Goal: Navigation & Orientation: Go to known website

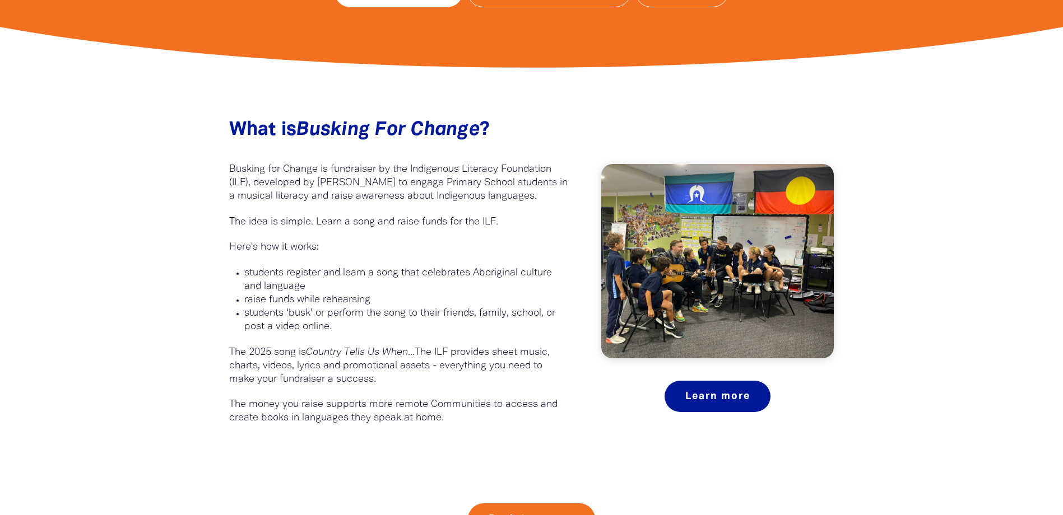
scroll to position [616, 0]
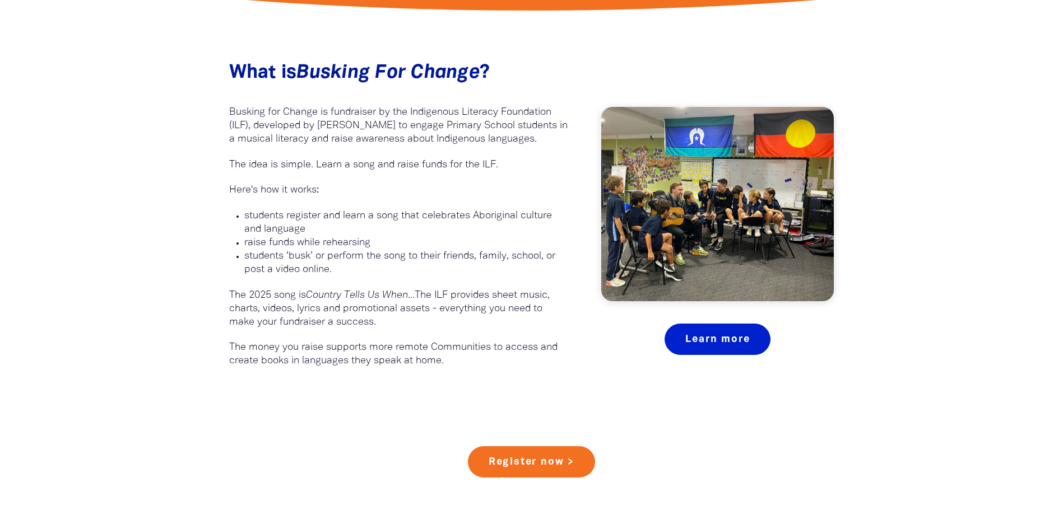
click at [705, 335] on link "Learn more" at bounding box center [718, 339] width 106 height 31
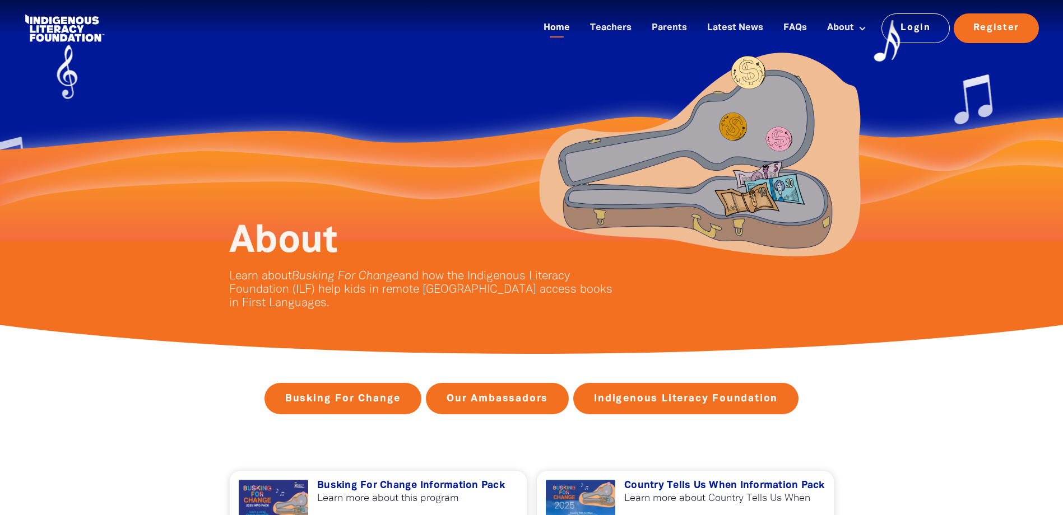
click at [569, 31] on link "Home" at bounding box center [557, 28] width 40 height 18
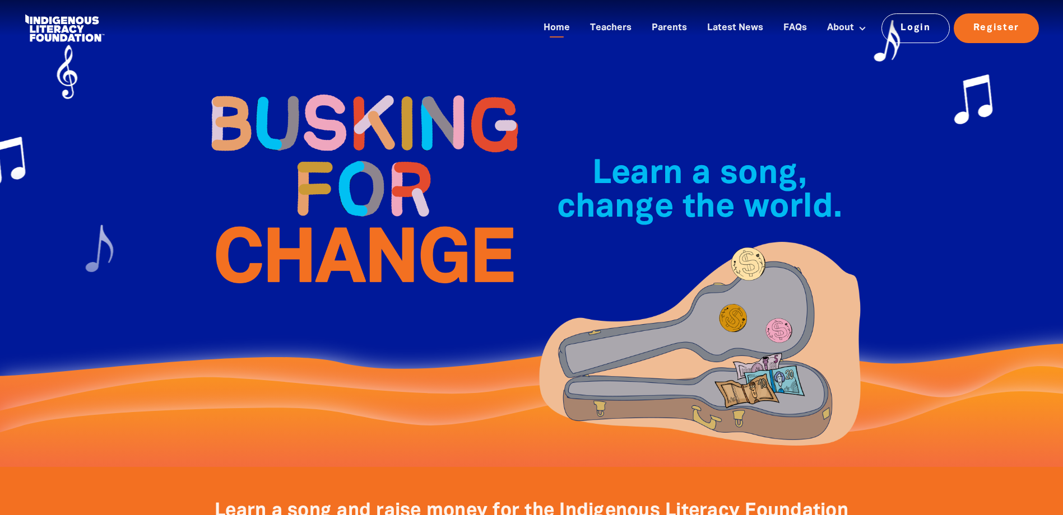
click at [70, 26] on link at bounding box center [64, 28] width 84 height 34
